Goal: Navigation & Orientation: Understand site structure

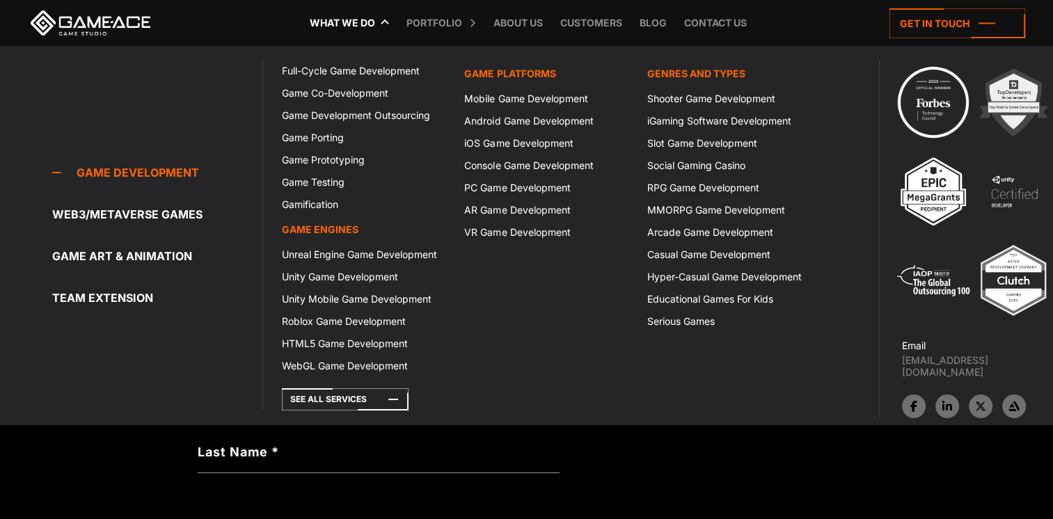
click at [375, 24] on link "What we do" at bounding box center [342, 23] width 79 height 46
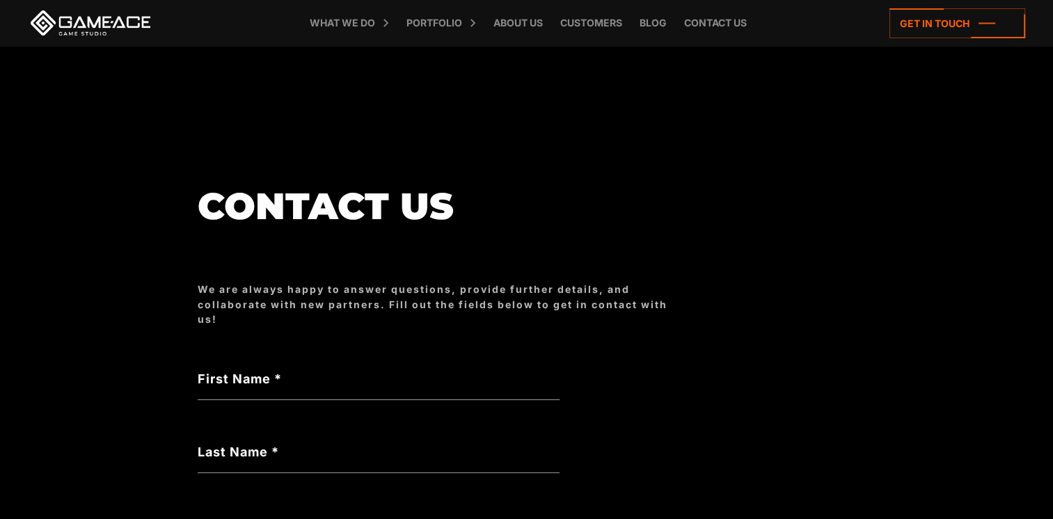
click at [95, 24] on link at bounding box center [90, 22] width 125 height 25
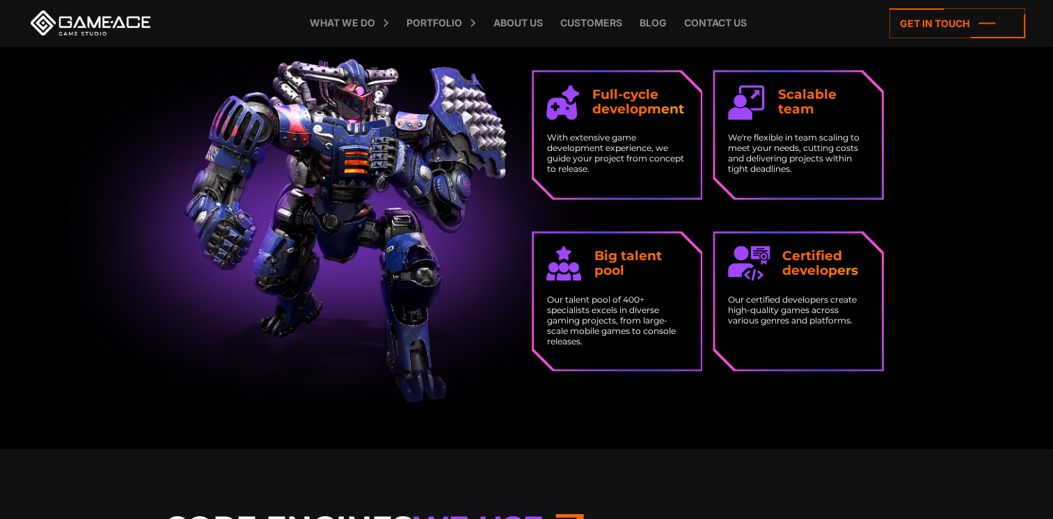
scroll to position [2365, 0]
